Goal: Navigation & Orientation: Find specific page/section

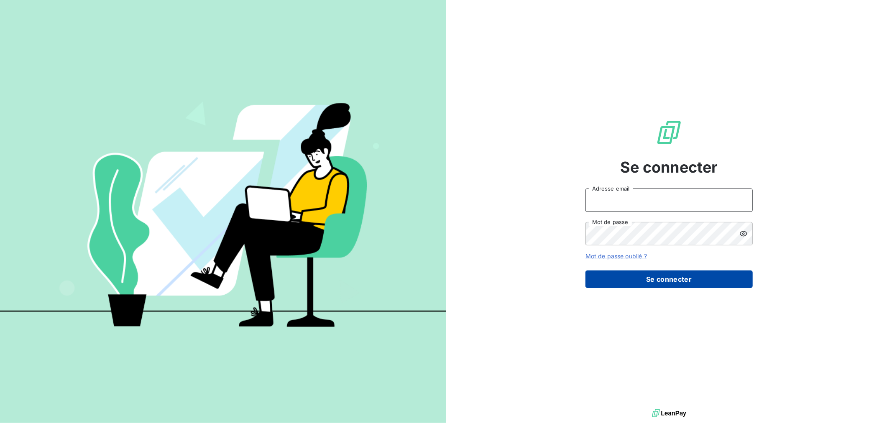
type input "[PERSON_NAME][EMAIL_ADDRESS][DOMAIN_NAME]"
click at [658, 282] on button "Se connecter" at bounding box center [668, 279] width 167 height 18
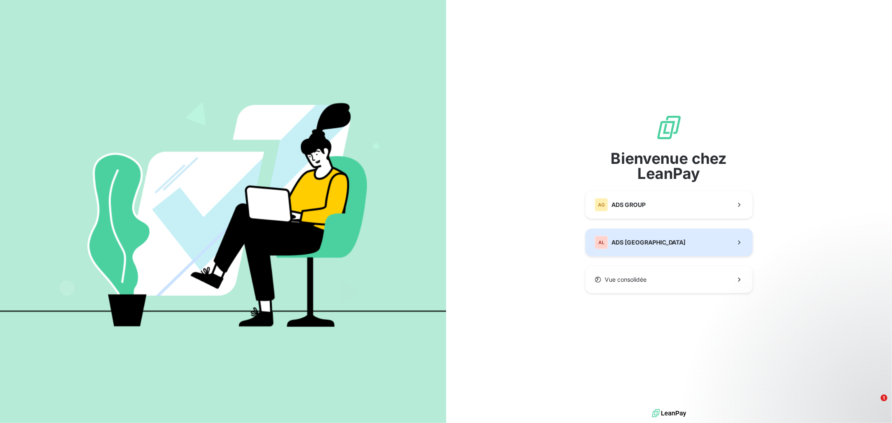
click at [662, 236] on div "AL ADS [GEOGRAPHIC_DATA]" at bounding box center [639, 242] width 91 height 13
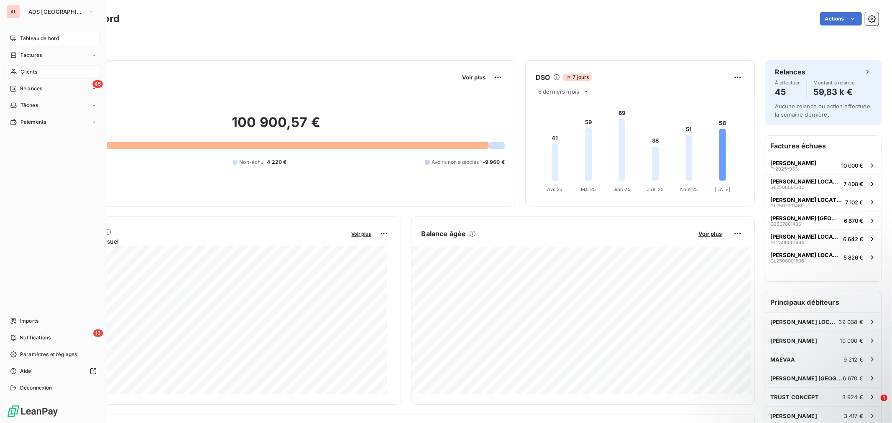
click at [27, 69] on span "Clients" at bounding box center [28, 72] width 17 height 8
